Goal: Task Accomplishment & Management: Manage account settings

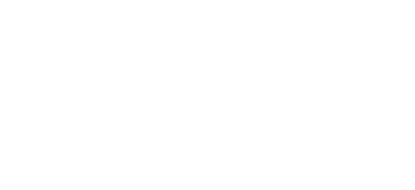
select select "*"
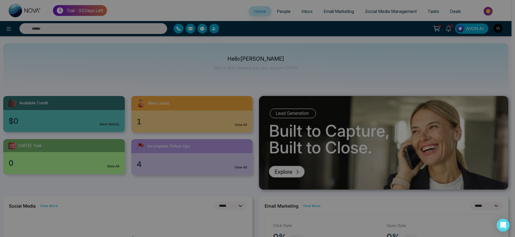
click at [414, 27] on div "Make your Real Estate Journey Effortless Scan QR to Download the App Generate Q…" at bounding box center [257, 118] width 515 height 237
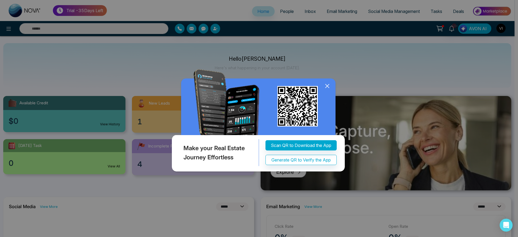
click at [329, 86] on icon at bounding box center [327, 86] width 8 height 8
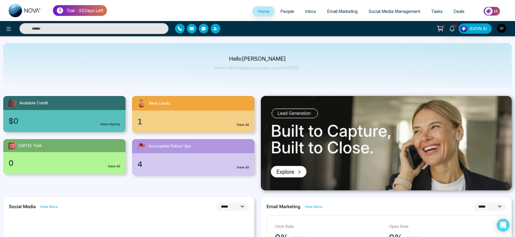
click at [414, 30] on img "button" at bounding box center [501, 28] width 9 height 9
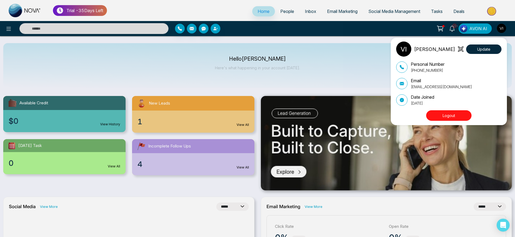
click at [414, 117] on button "Logout" at bounding box center [448, 115] width 45 height 11
